Goal: Task Accomplishment & Management: Complete application form

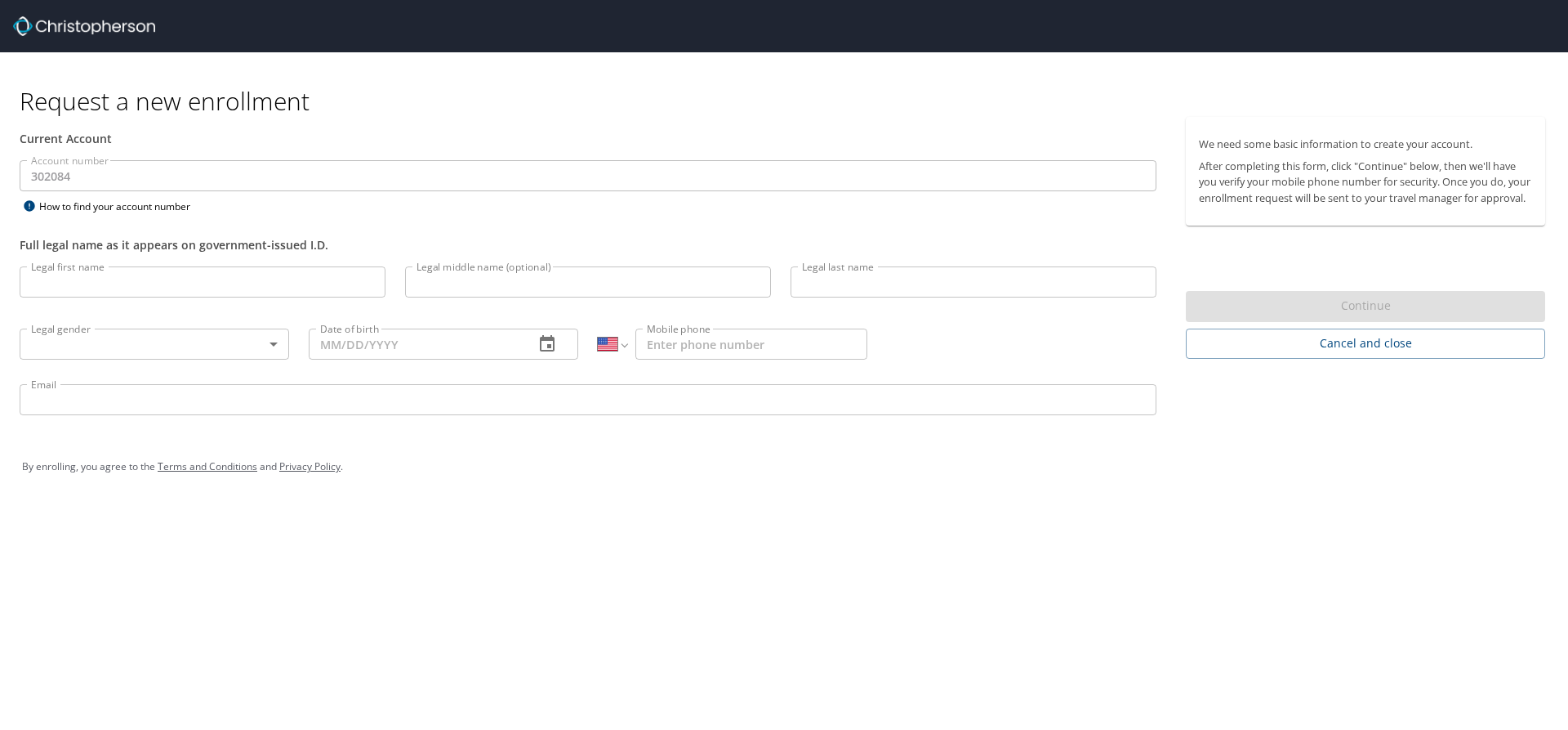
select select "US"
click at [113, 283] on input "Legal first name" at bounding box center [202, 282] width 366 height 31
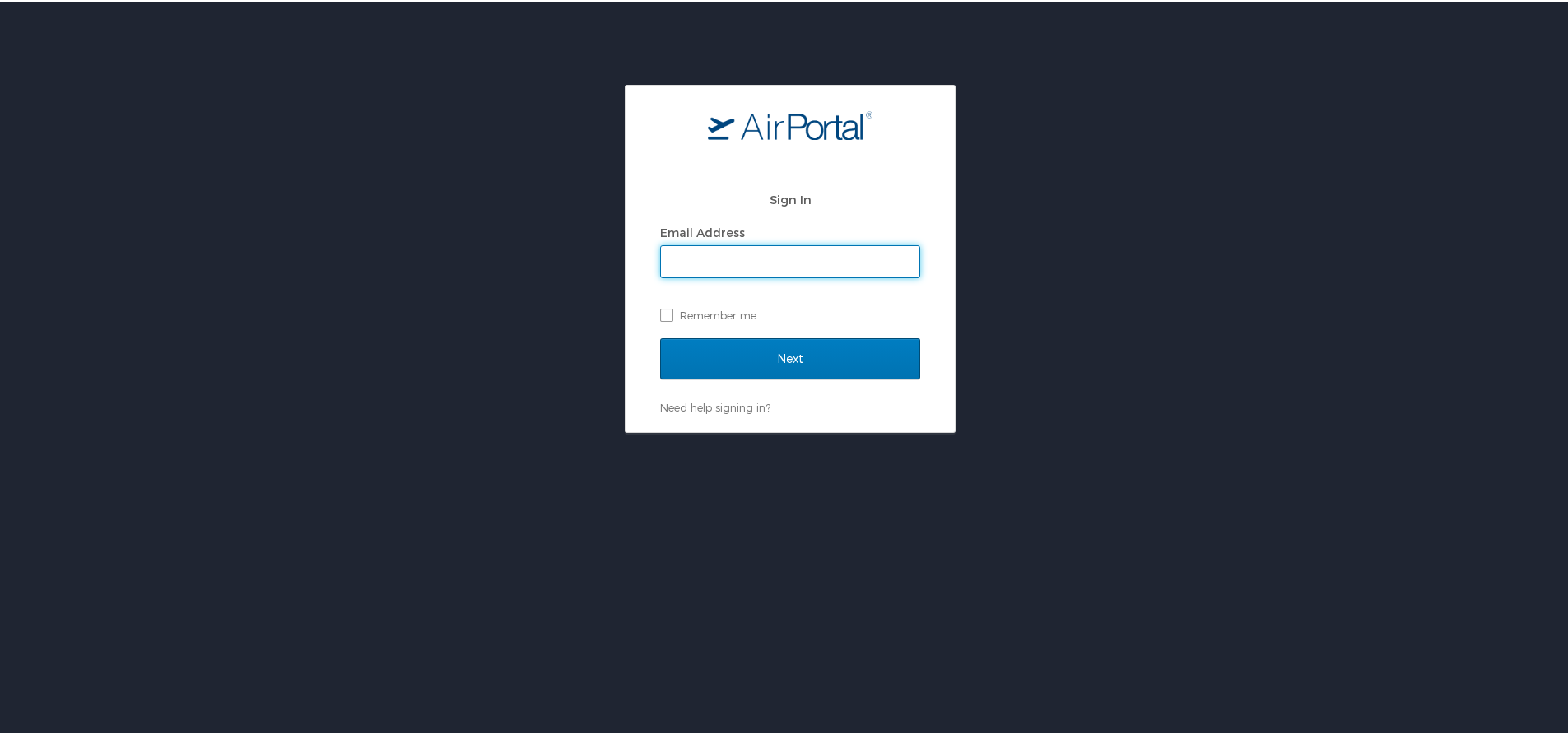
click at [832, 197] on h2 "Sign In" at bounding box center [790, 197] width 260 height 19
click at [732, 258] on input "Email Address" at bounding box center [790, 259] width 258 height 32
click at [729, 218] on div "Email Address" at bounding box center [790, 230] width 260 height 25
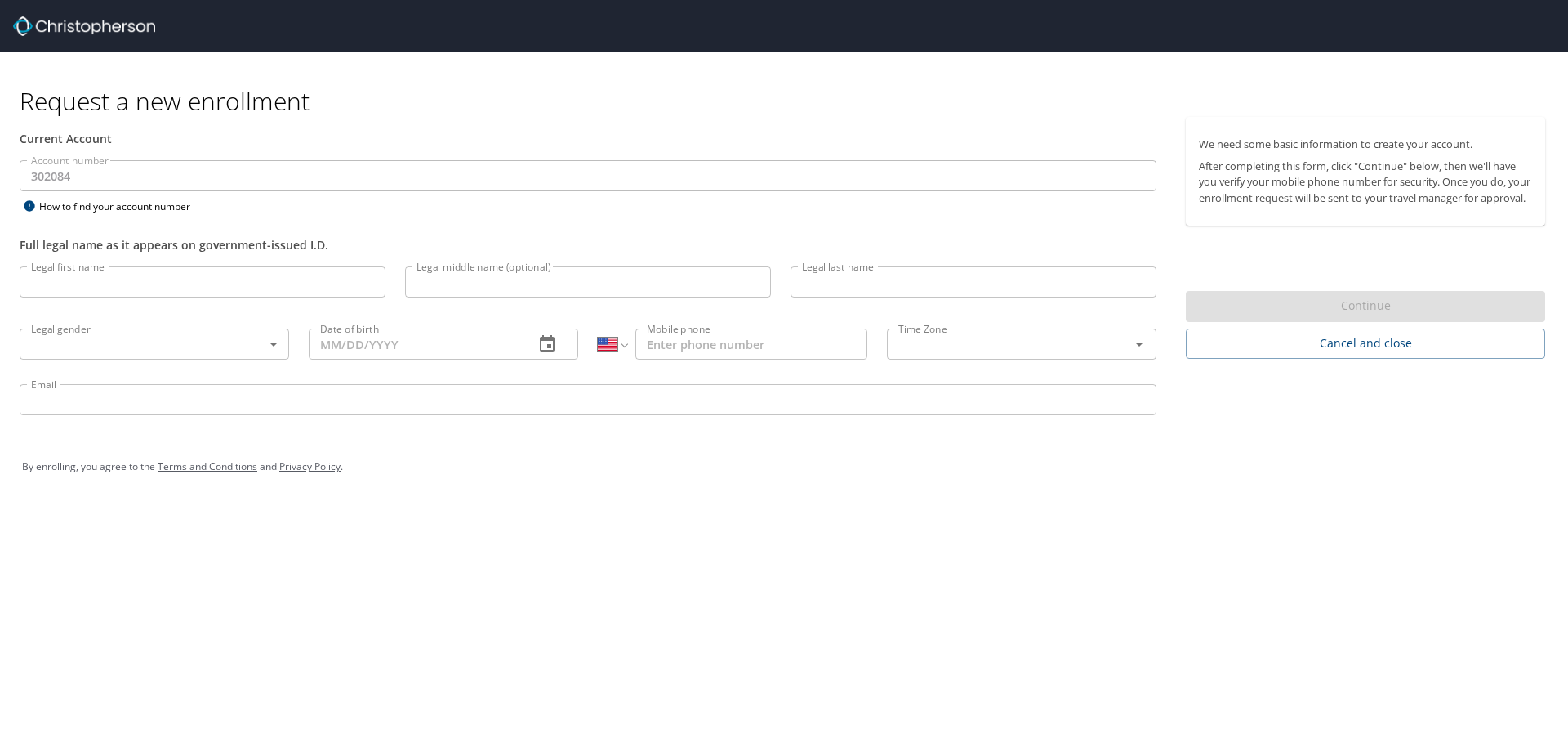
select select "US"
click at [559, 557] on div "Request a new enrollment Current Account Account number 302084 Account number H…" at bounding box center [784, 365] width 1568 height 730
click at [140, 281] on input "Legal first name" at bounding box center [202, 282] width 366 height 31
type input "[PERSON_NAME]"
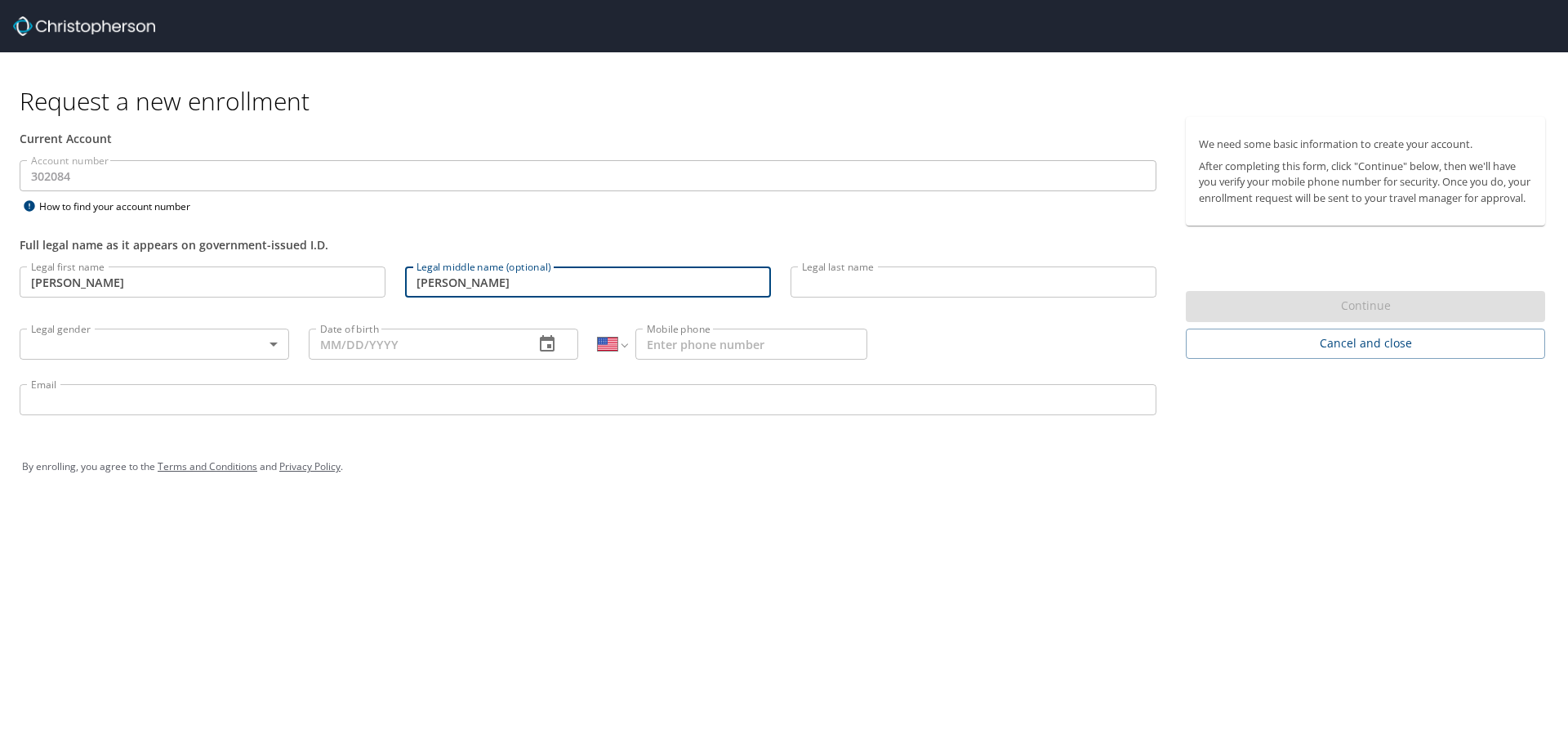
type input "[PERSON_NAME]"
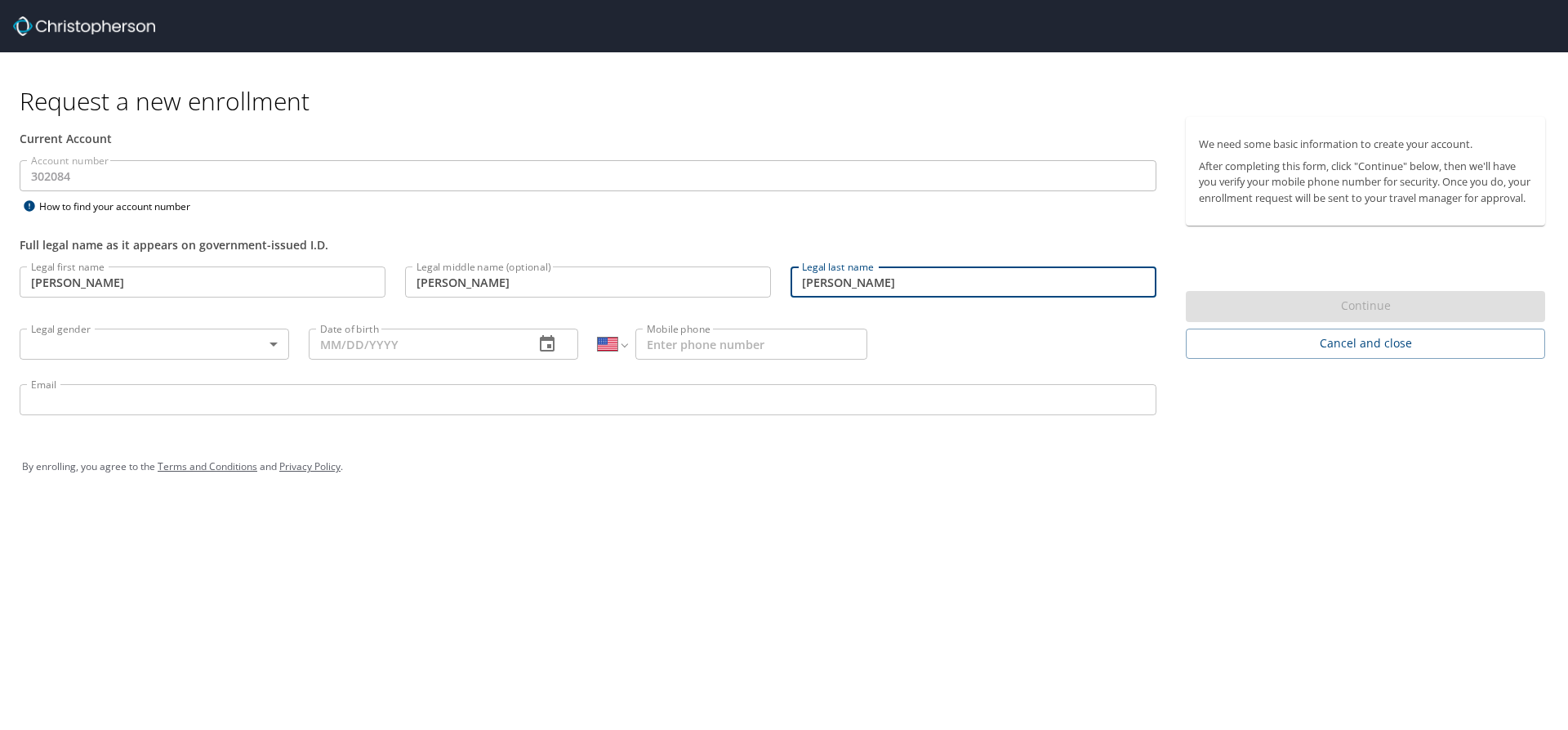
type input "[PERSON_NAME]"
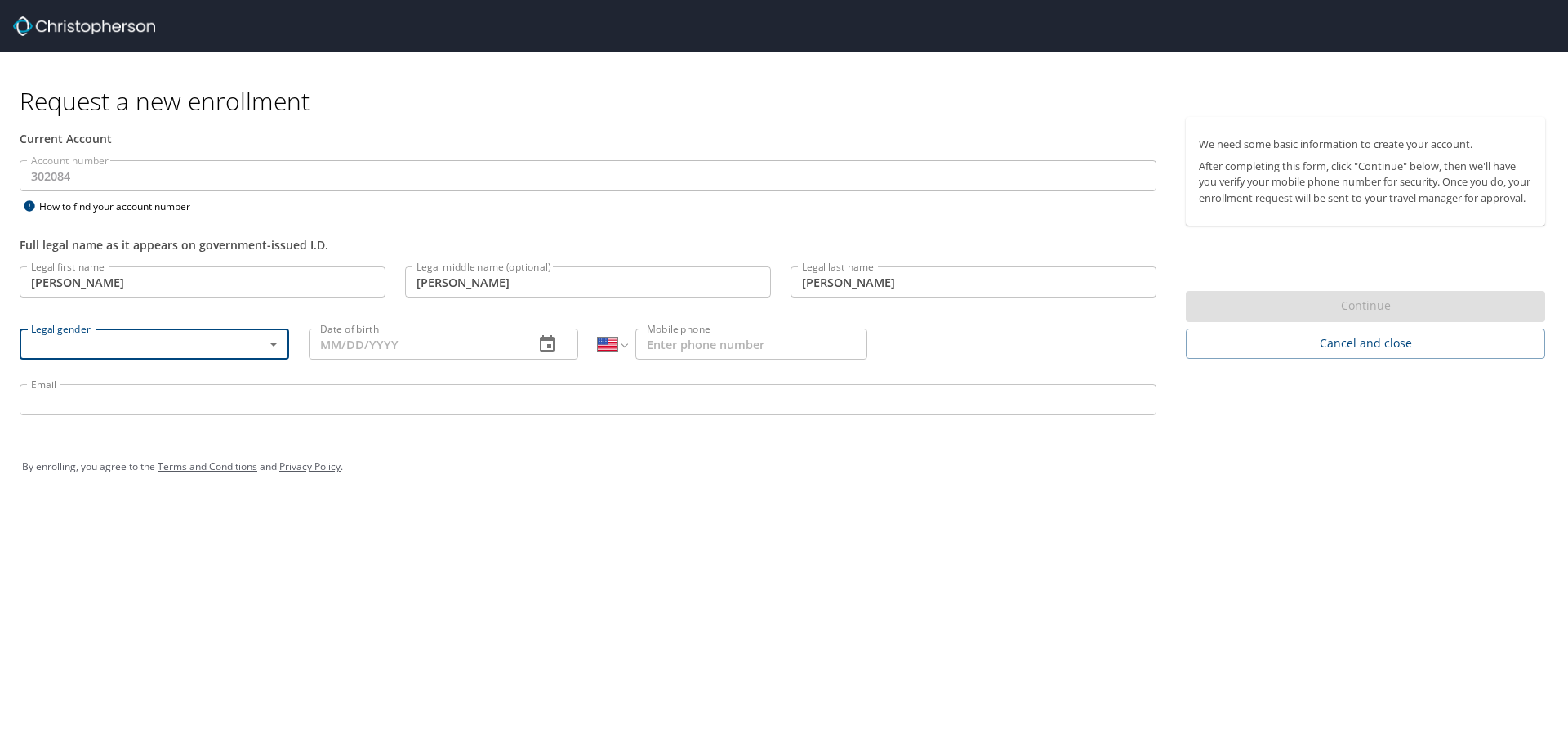
click at [203, 331] on body "Request a new enrollment Current Account Account number 302084 Account number H…" at bounding box center [784, 365] width 1568 height 730
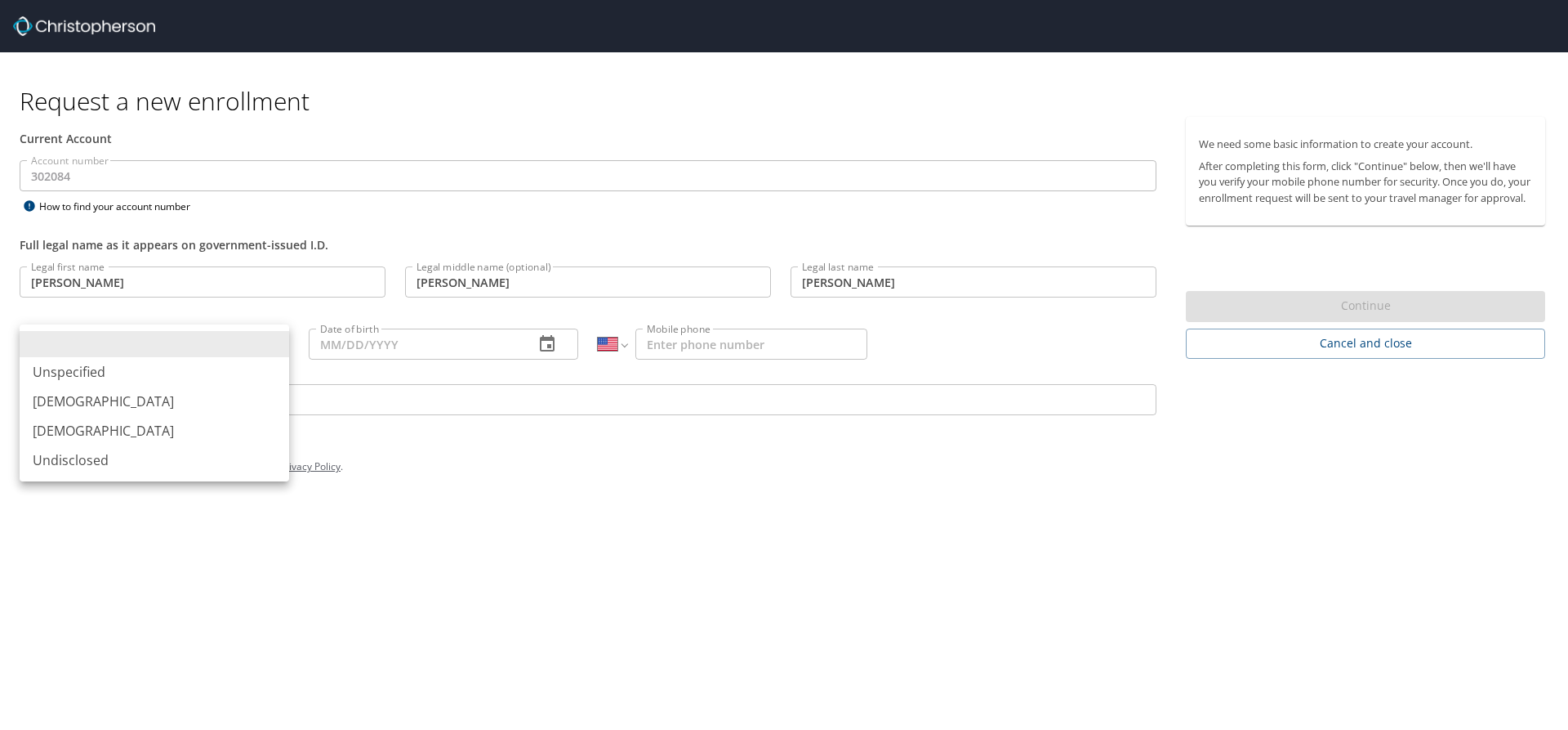
click at [116, 430] on li "[DEMOGRAPHIC_DATA]" at bounding box center [154, 430] width 269 height 30
type input "[DEMOGRAPHIC_DATA]"
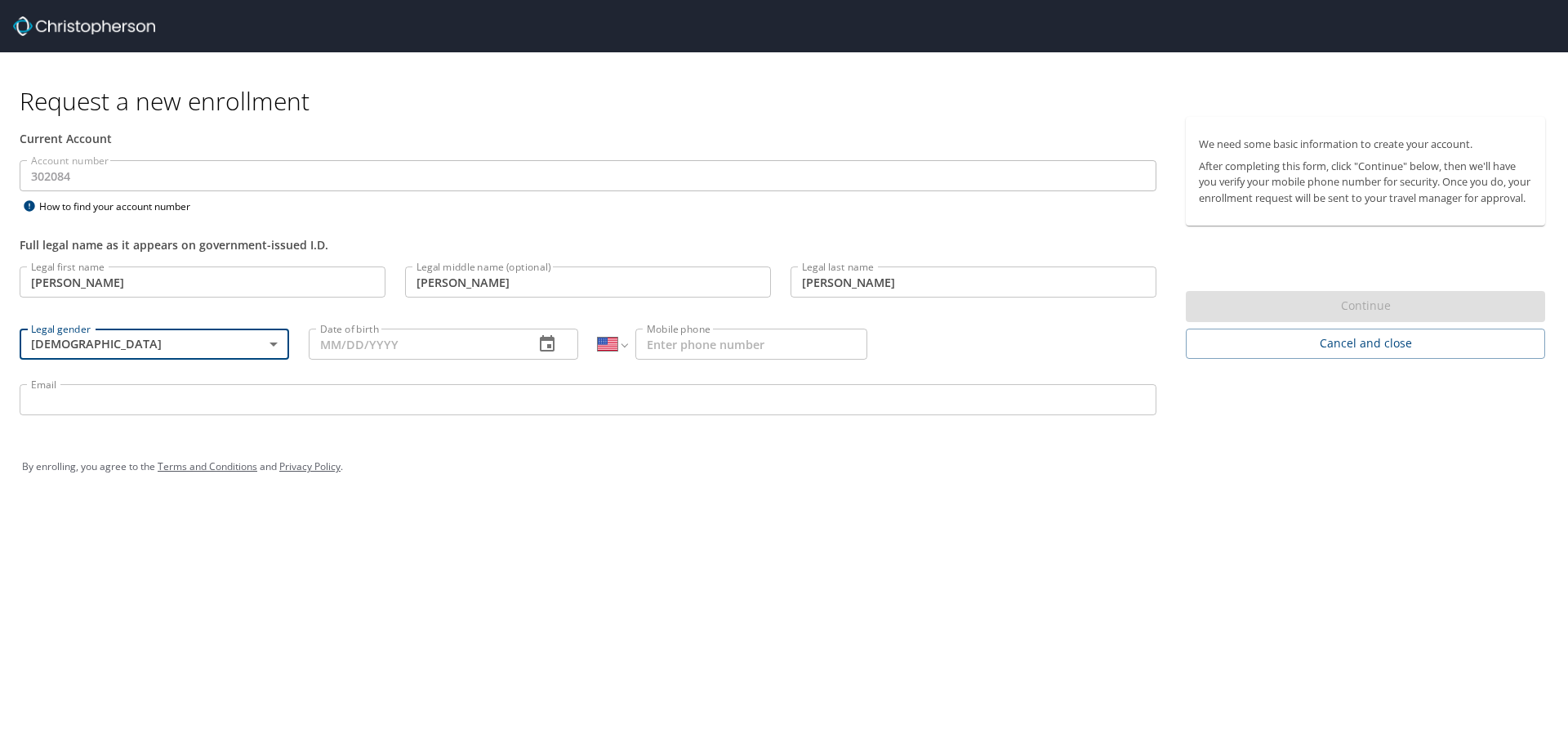
click at [426, 345] on input "Date of birth" at bounding box center [415, 344] width 213 height 31
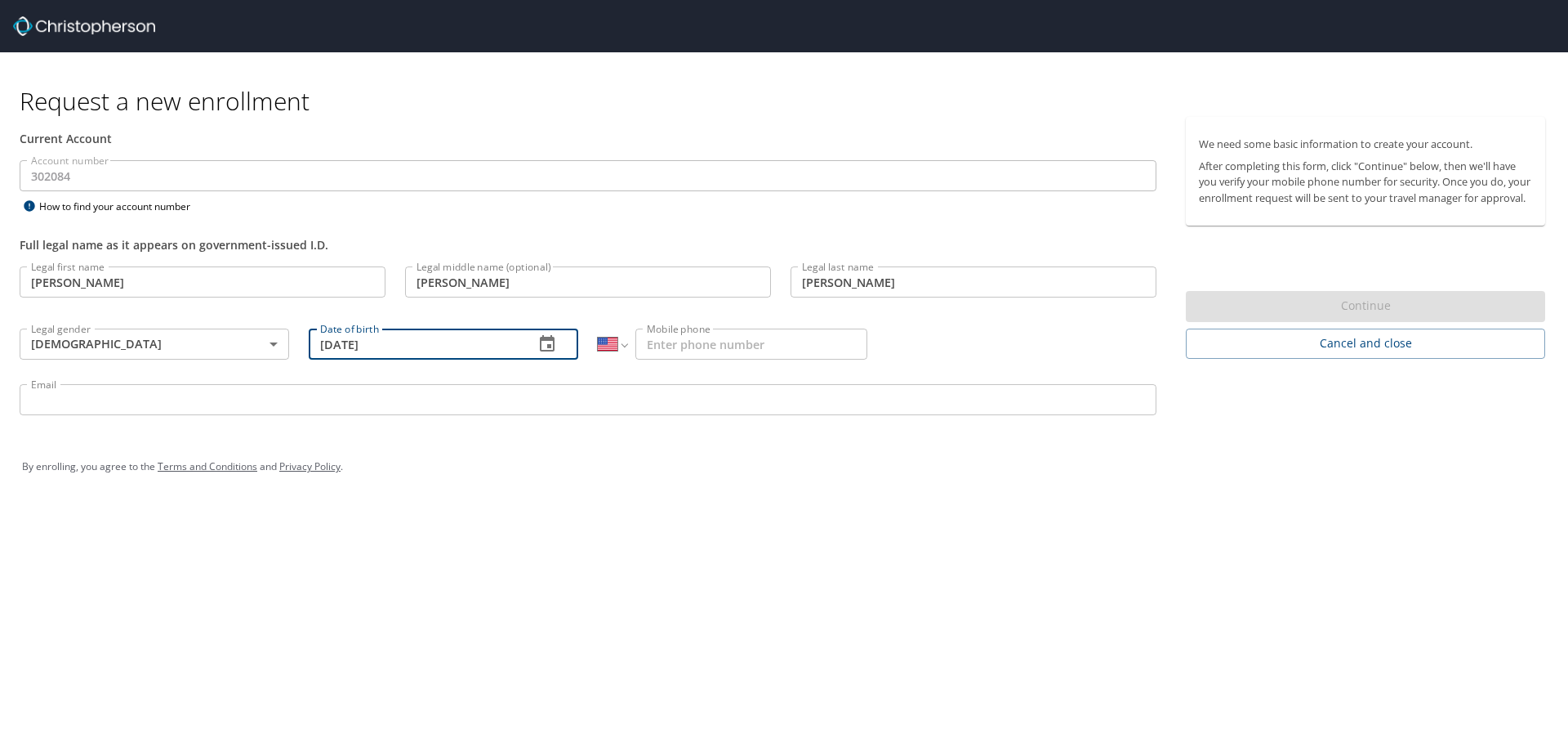
type input "[DATE]"
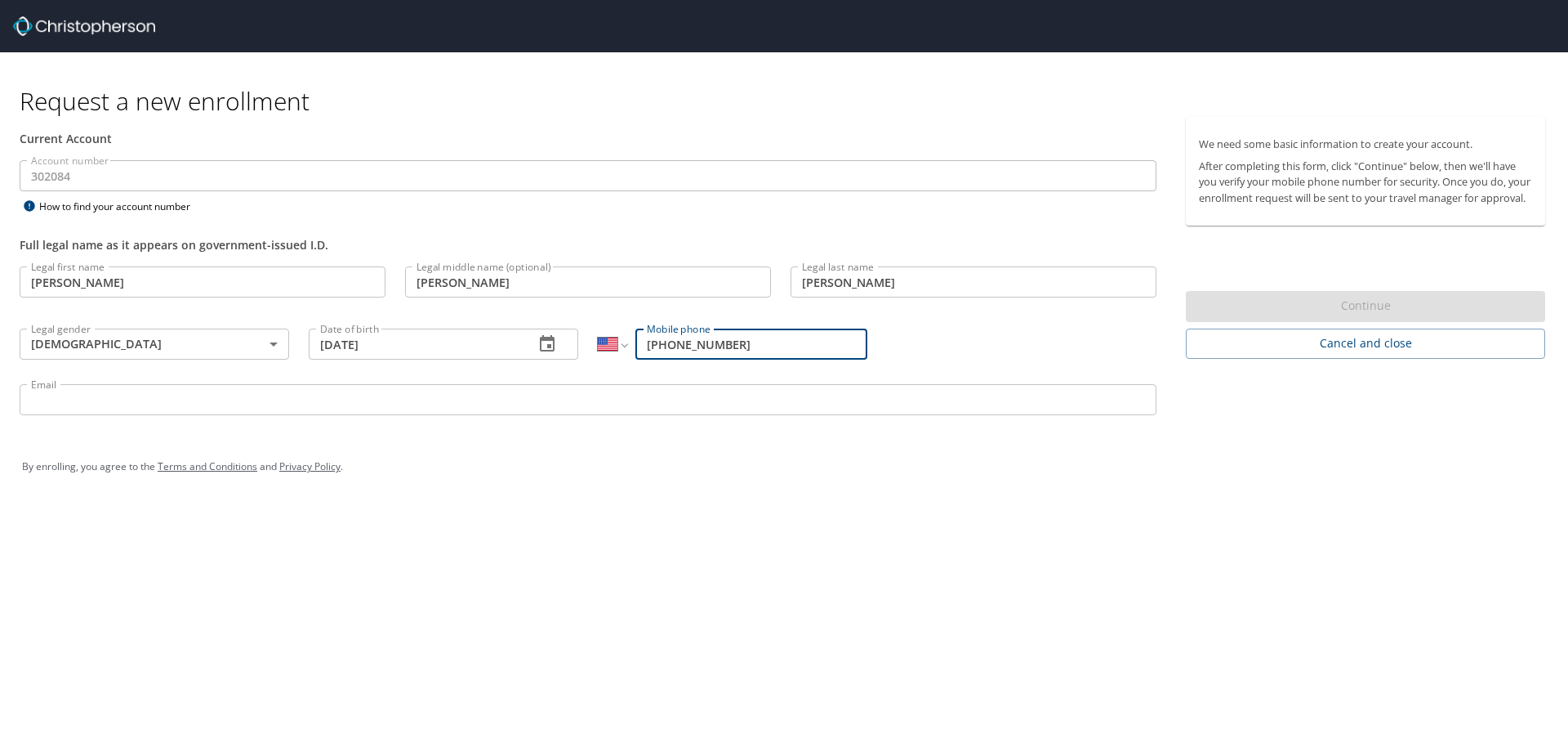
type input "[PHONE_NUMBER]"
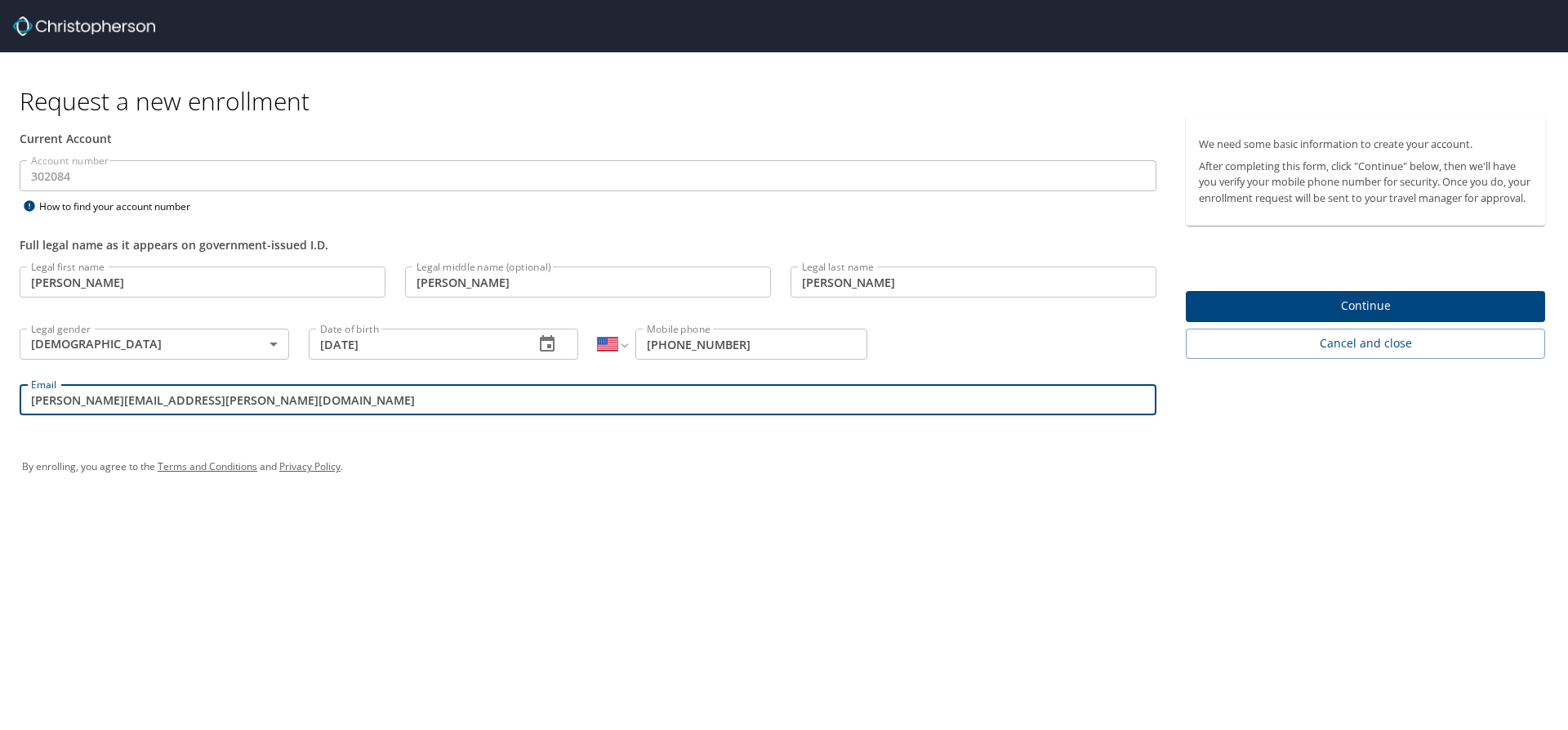
type input "[PERSON_NAME][EMAIL_ADDRESS][PERSON_NAME][DOMAIN_NAME]"
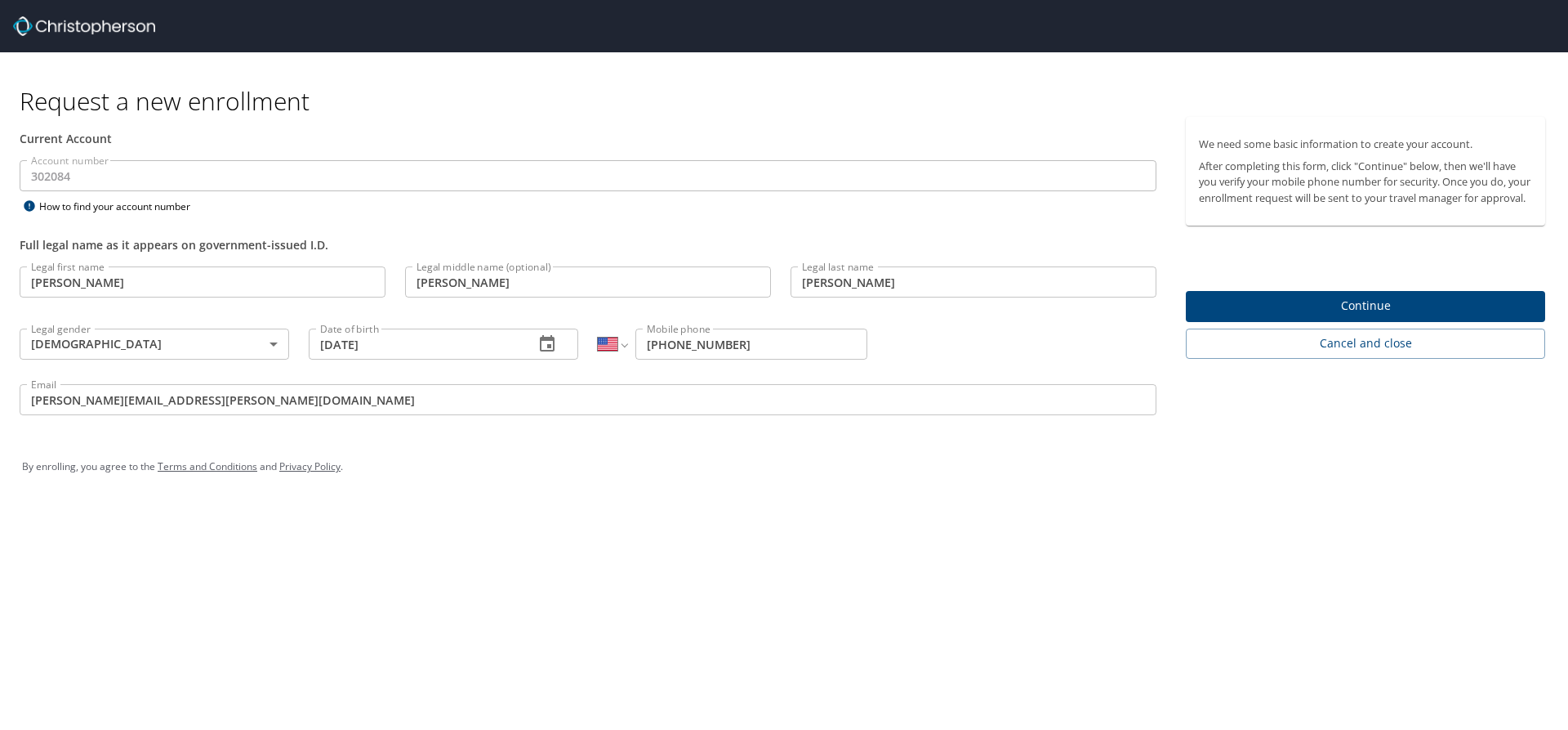
click at [831, 578] on div "Request a new enrollment Current Account Account number 302084 Account number H…" at bounding box center [784, 365] width 1568 height 730
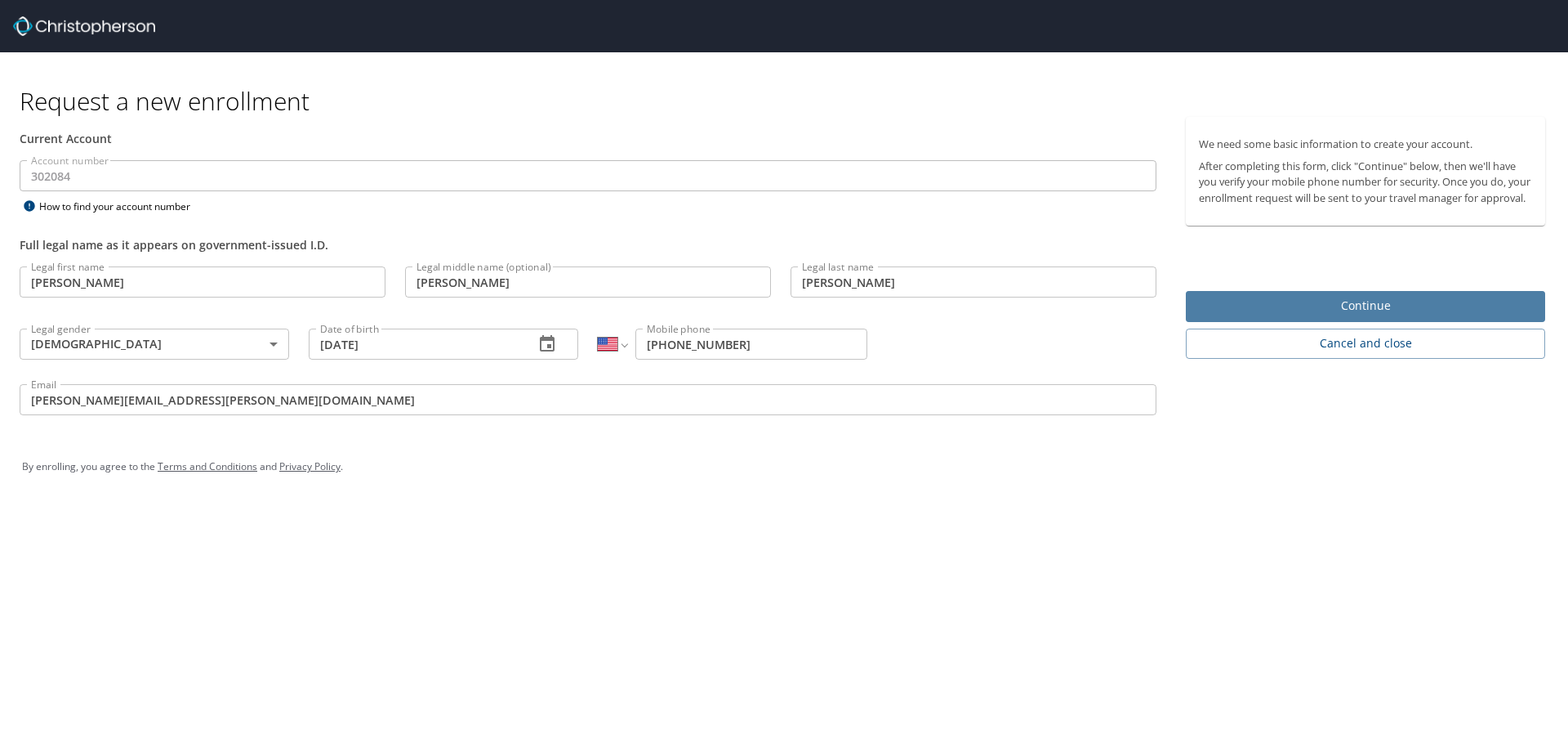
click at [1375, 316] on span "Continue" at bounding box center [1366, 306] width 334 height 20
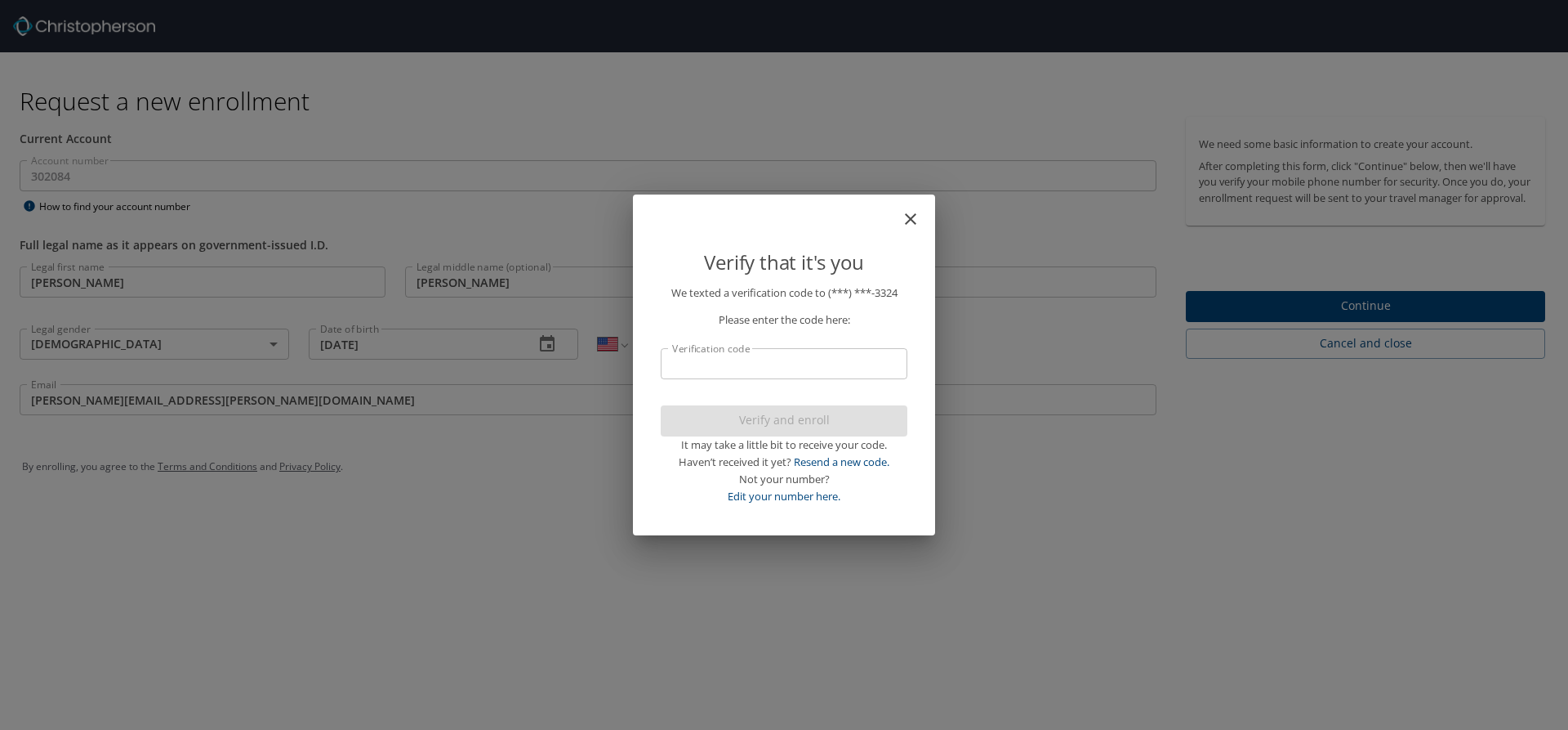
click at [754, 370] on input "Verification code" at bounding box center [784, 363] width 246 height 31
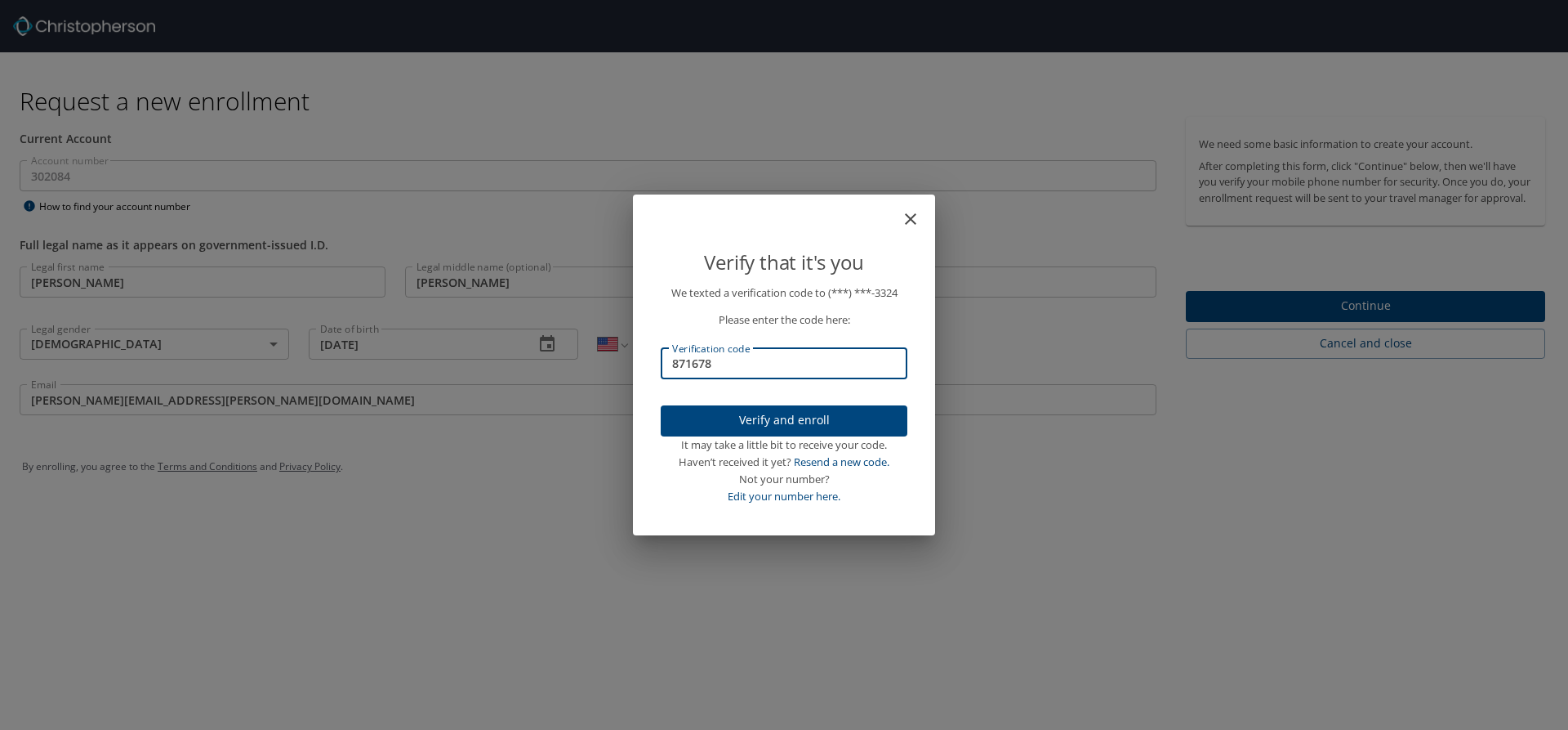
type input "871678"
click at [828, 420] on span "Verify and enroll" at bounding box center [784, 420] width 221 height 20
